Goal: Task Accomplishment & Management: Use online tool/utility

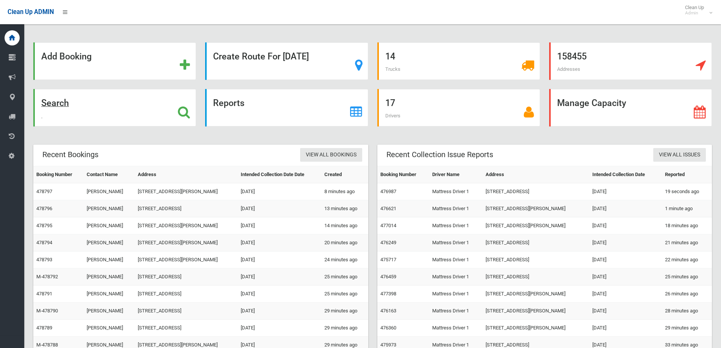
click at [61, 106] on strong "Search" at bounding box center [55, 103] width 28 height 11
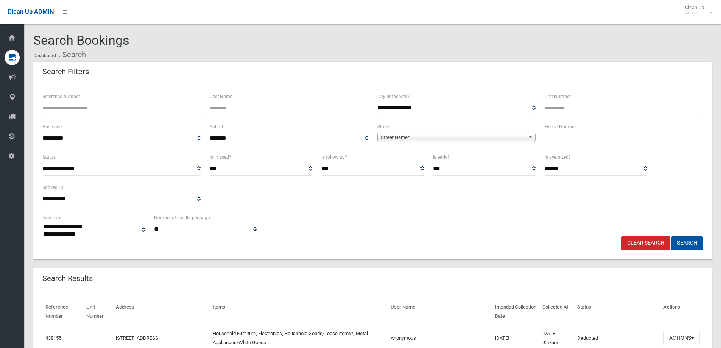
select select
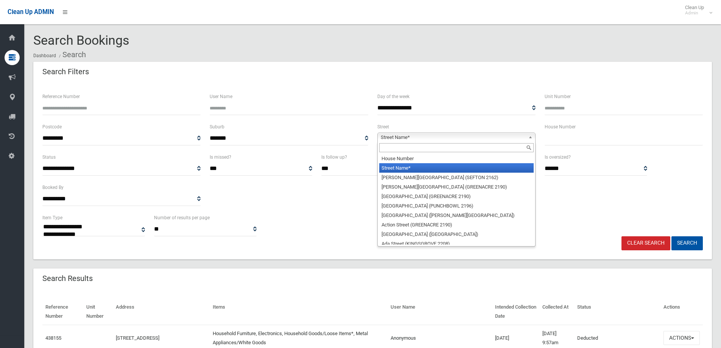
click at [448, 140] on span "Street Name*" at bounding box center [453, 137] width 145 height 9
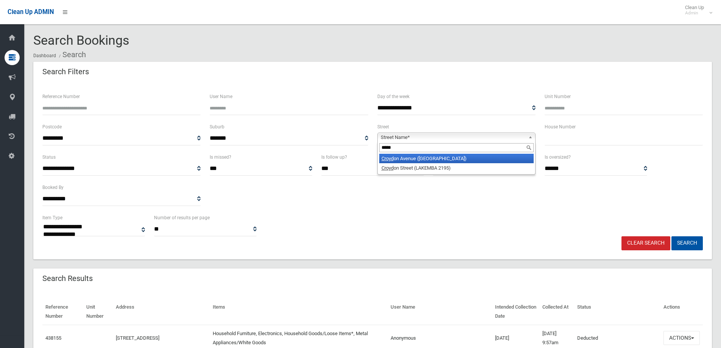
type input "*****"
click at [452, 157] on li "[GEOGRAPHIC_DATA] ([GEOGRAPHIC_DATA])" at bounding box center [456, 158] width 154 height 9
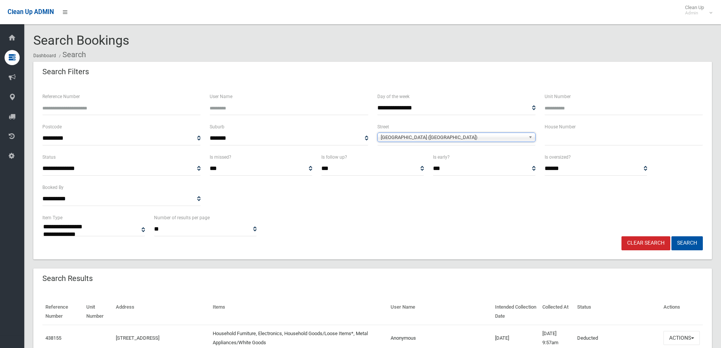
click at [592, 139] on input "text" at bounding box center [624, 138] width 158 height 14
type input "***"
click at [687, 245] on button "Search" at bounding box center [686, 243] width 31 height 14
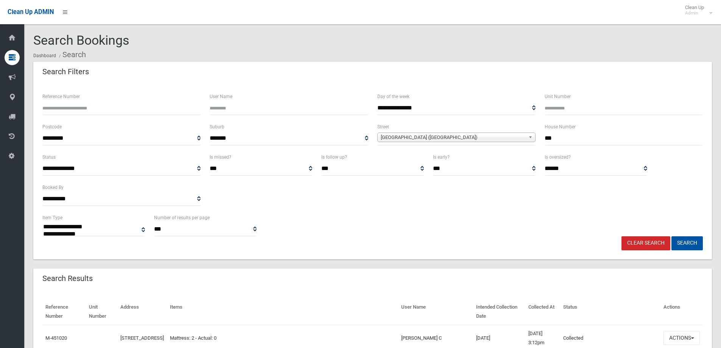
select select
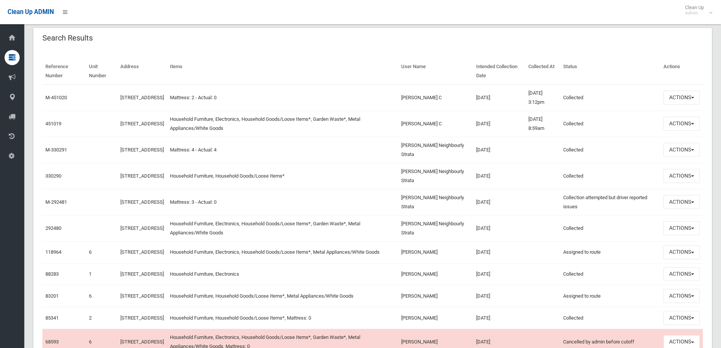
scroll to position [227, 0]
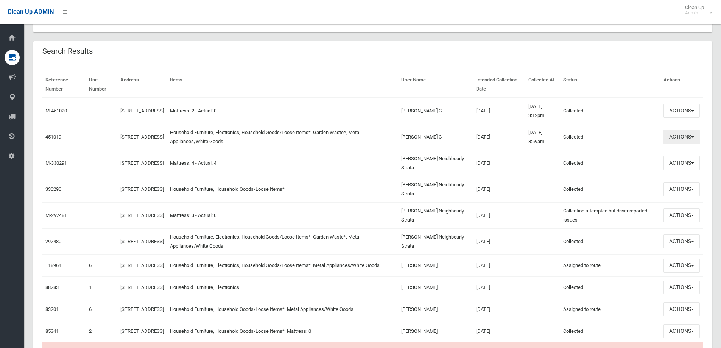
click at [680, 142] on button "Actions" at bounding box center [681, 137] width 36 height 14
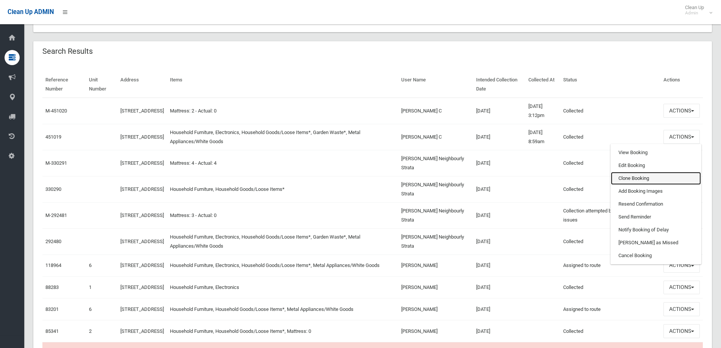
click at [665, 179] on link "Clone Booking" at bounding box center [656, 178] width 90 height 13
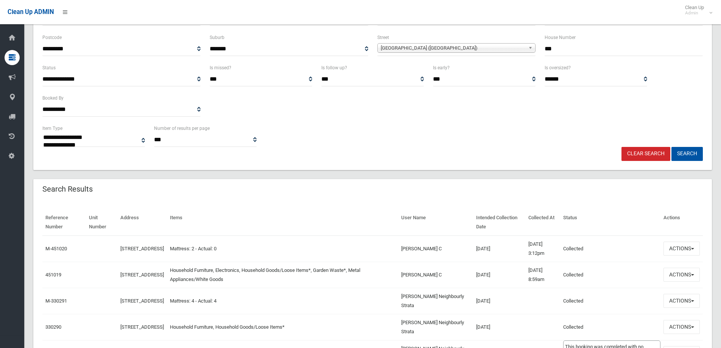
scroll to position [76, 0]
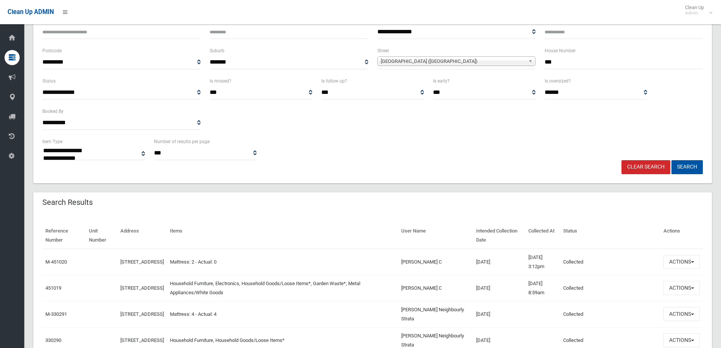
click at [588, 61] on input "***" at bounding box center [624, 62] width 158 height 14
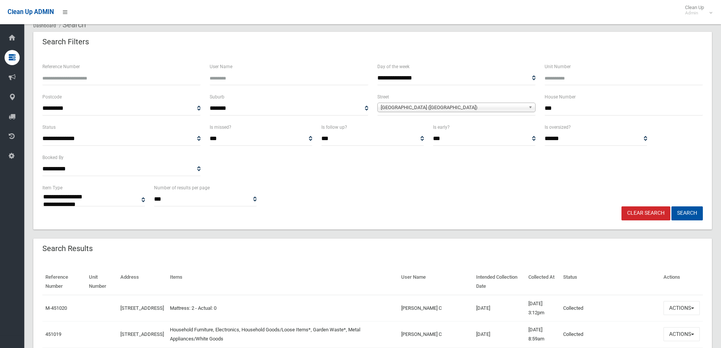
scroll to position [0, 0]
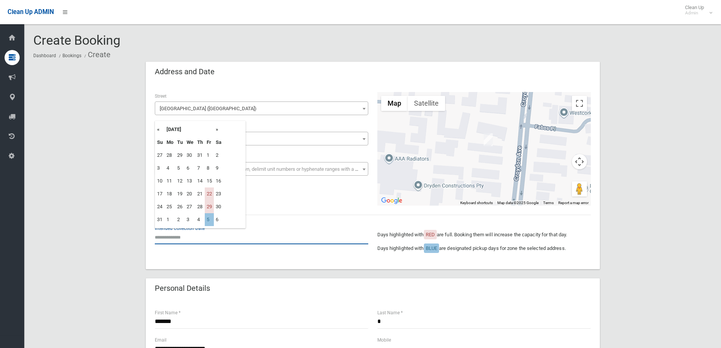
click at [201, 240] on input "text" at bounding box center [261, 237] width 213 height 14
